Goal: Communication & Community: Ask a question

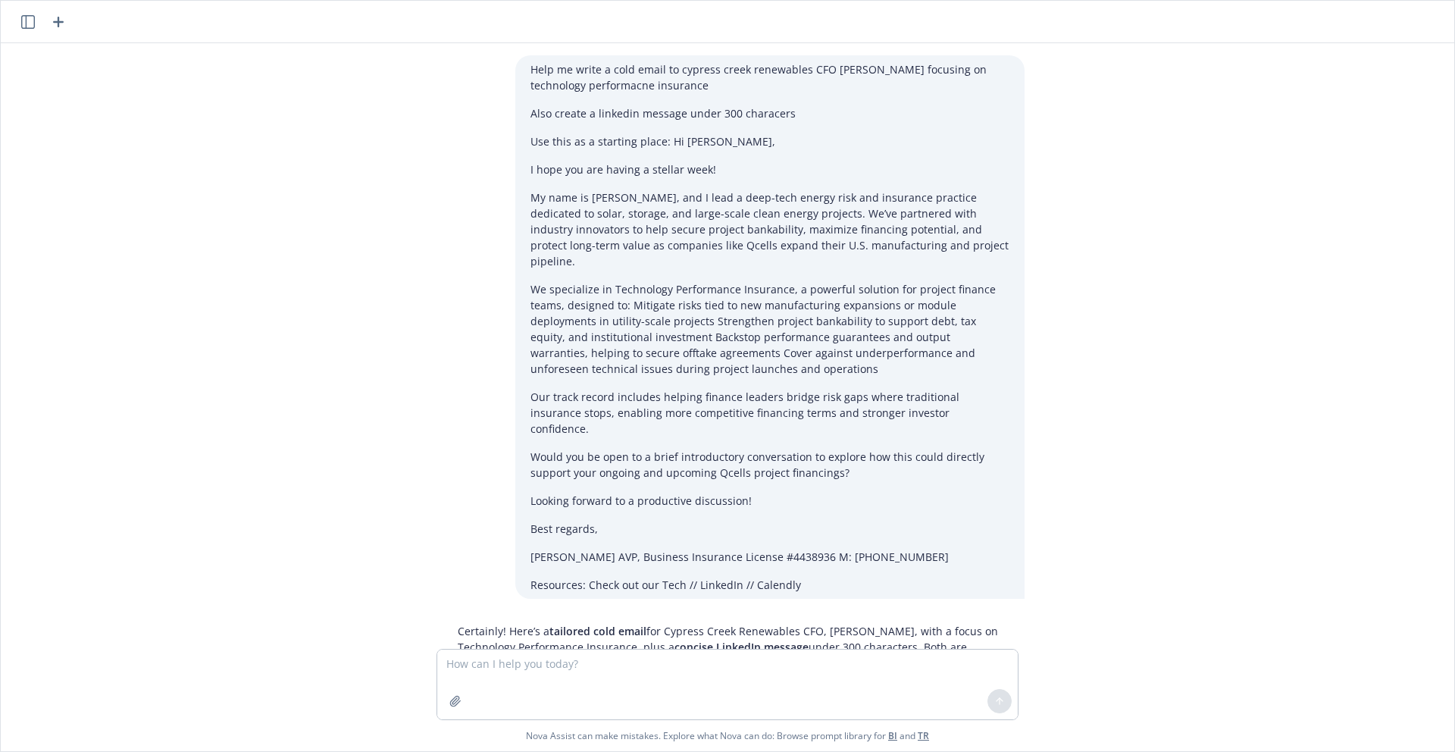
scroll to position [13124, 0]
